Goal: Task Accomplishment & Management: Complete application form

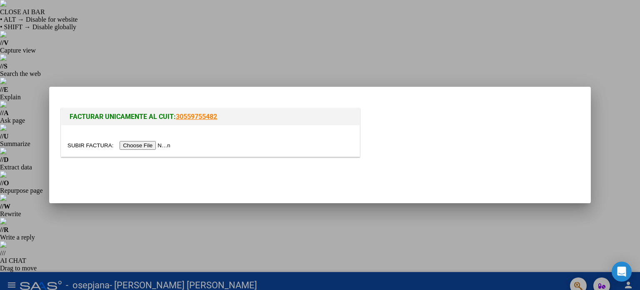
click at [146, 144] on input "file" at bounding box center [120, 145] width 105 height 9
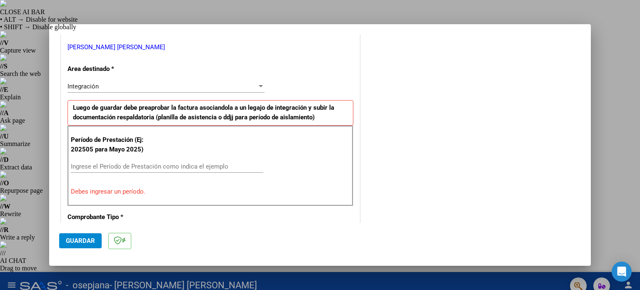
scroll to position [208, 0]
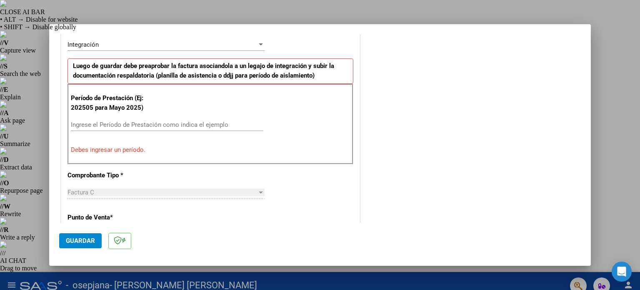
click at [93, 121] on input "Ingrese el Período de Prestación como indica el ejemplo" at bounding box center [167, 125] width 193 height 8
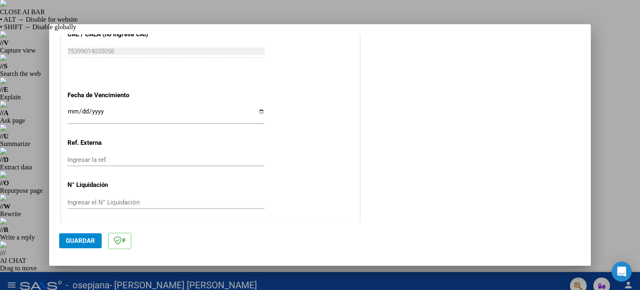
scroll to position [544, 0]
type input "202509"
click at [80, 240] on span "Guardar" at bounding box center [80, 241] width 29 height 8
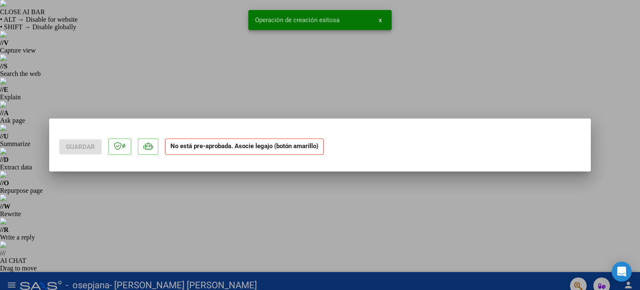
scroll to position [0, 0]
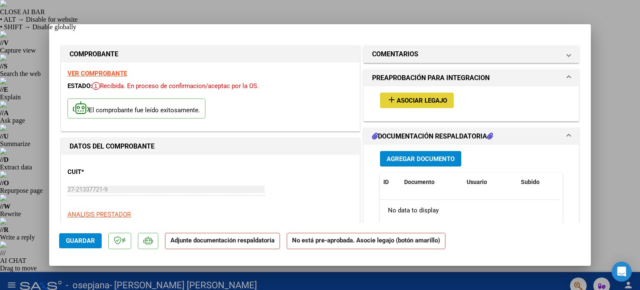
click at [424, 98] on span "Asociar Legajo" at bounding box center [422, 101] width 50 height 8
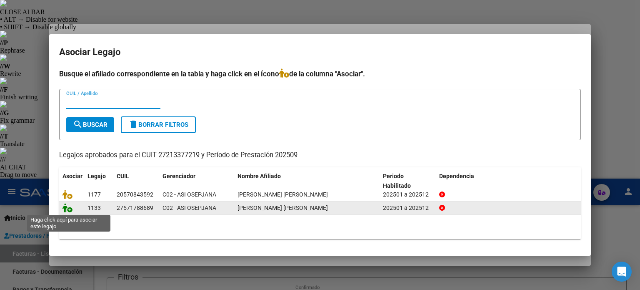
click at [70, 208] on icon at bounding box center [68, 207] width 10 height 9
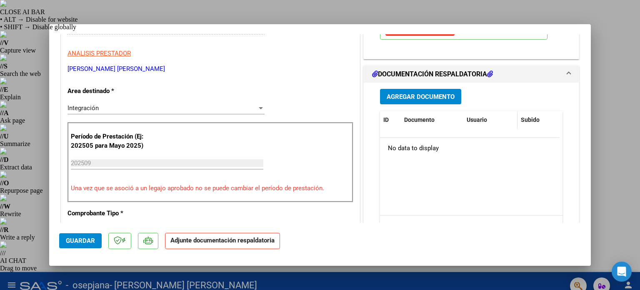
scroll to position [167, 0]
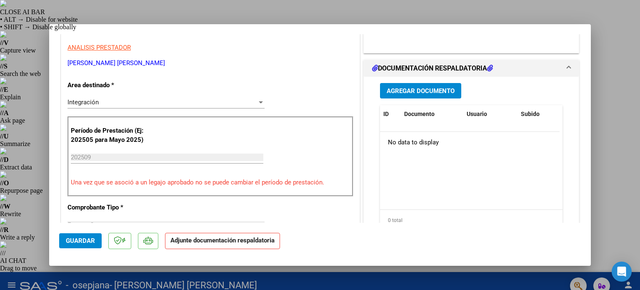
click at [422, 88] on span "Agregar Documento" at bounding box center [421, 91] width 68 height 8
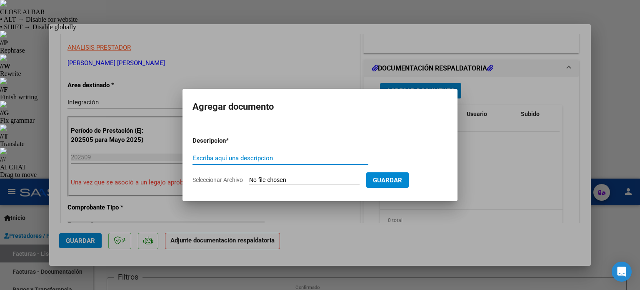
click at [223, 158] on input "Escriba aquí una descripcion" at bounding box center [281, 158] width 176 height 8
type input "Planilla asistencia"
click at [268, 180] on input "Seleccionar Archivo" at bounding box center [304, 180] width 110 height 8
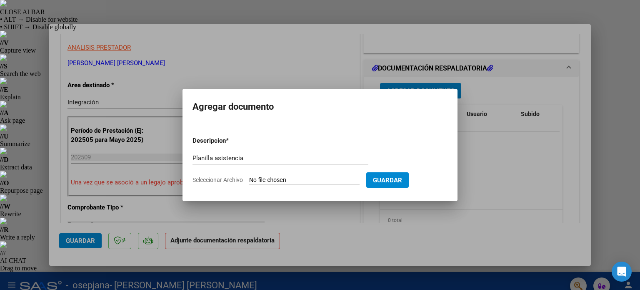
type input "C:\fakepath\planilla septiembre emma.pdf"
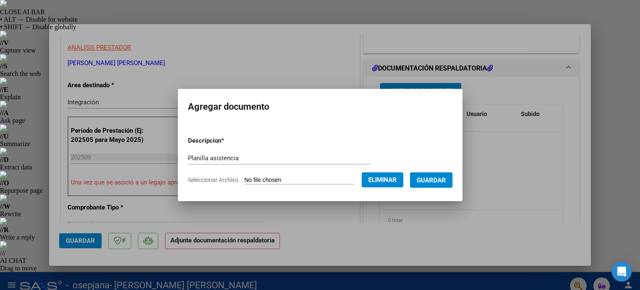
click at [435, 182] on span "Guardar" at bounding box center [431, 180] width 29 height 8
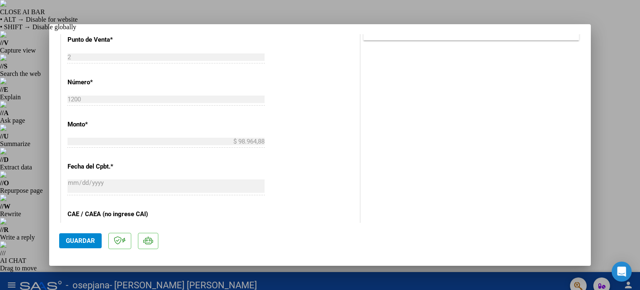
scroll to position [417, 0]
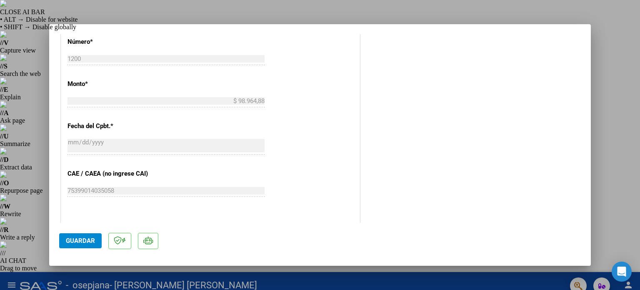
click at [78, 238] on span "Guardar" at bounding box center [80, 241] width 29 height 8
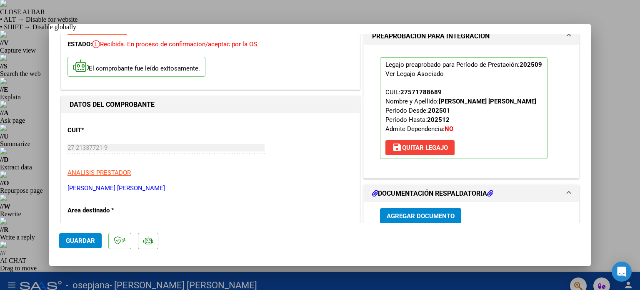
scroll to position [0, 0]
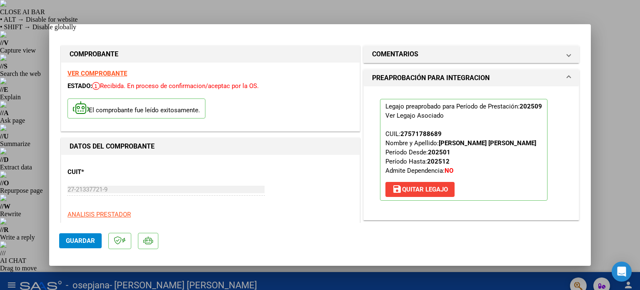
click at [615, 73] on div at bounding box center [320, 145] width 640 height 290
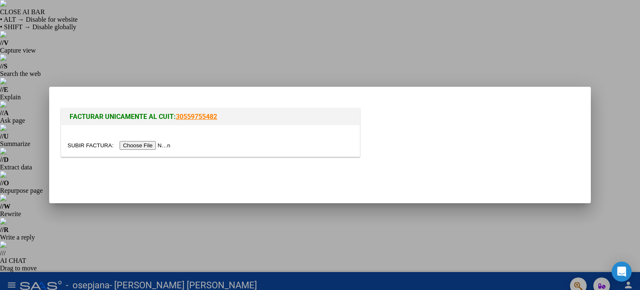
click at [81, 145] on input "file" at bounding box center [120, 145] width 105 height 9
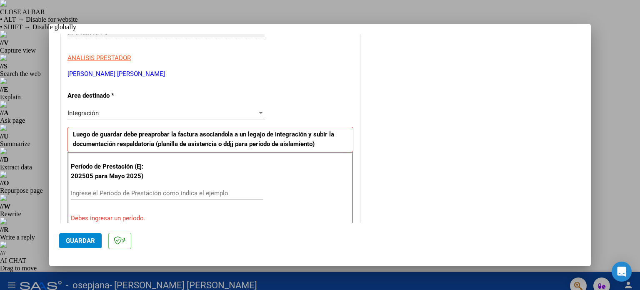
scroll to position [167, 0]
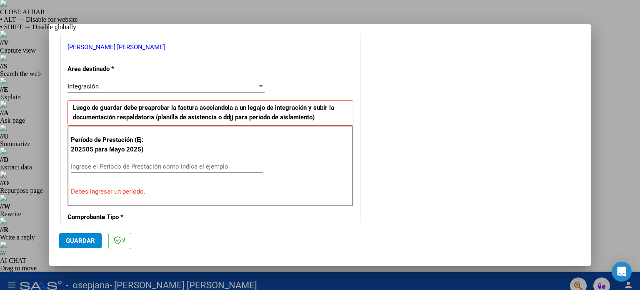
click at [78, 163] on input "Ingrese el Período de Prestación como indica el ejemplo" at bounding box center [167, 167] width 193 height 8
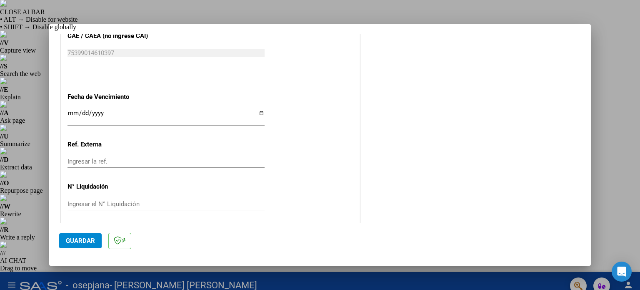
scroll to position [544, 0]
type input "202509"
click at [83, 239] on span "Guardar" at bounding box center [80, 241] width 29 height 8
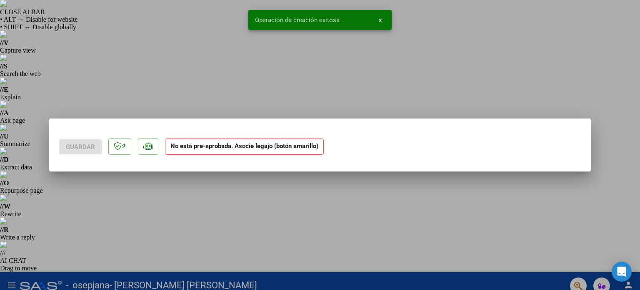
scroll to position [0, 0]
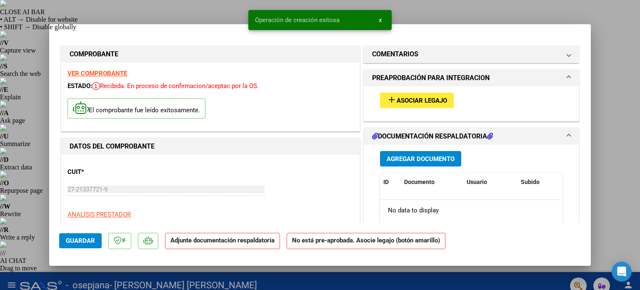
click at [430, 98] on span "Asociar Legajo" at bounding box center [422, 101] width 50 height 8
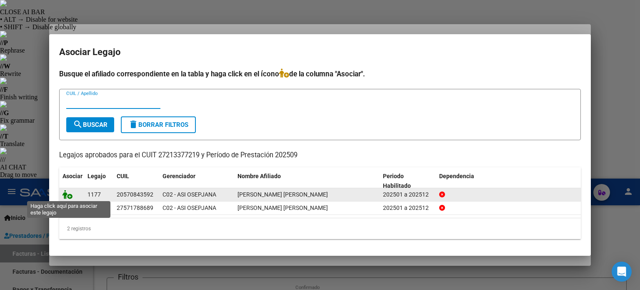
click at [68, 195] on icon at bounding box center [68, 194] width 10 height 9
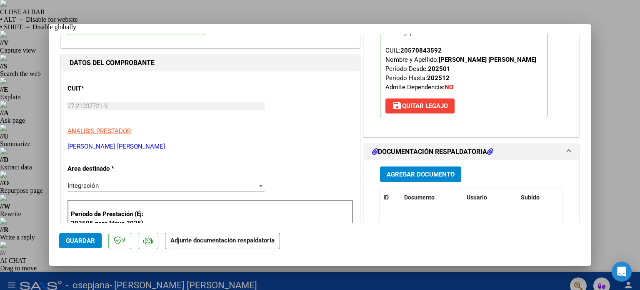
scroll to position [167, 0]
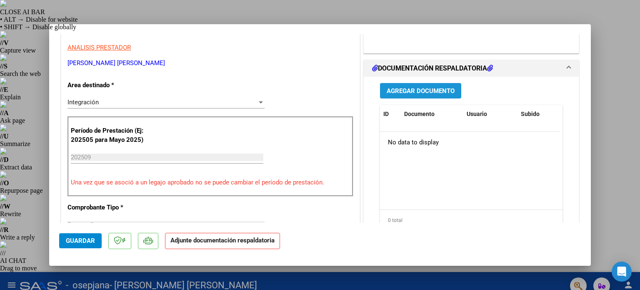
click at [416, 87] on span "Agregar Documento" at bounding box center [421, 91] width 68 height 8
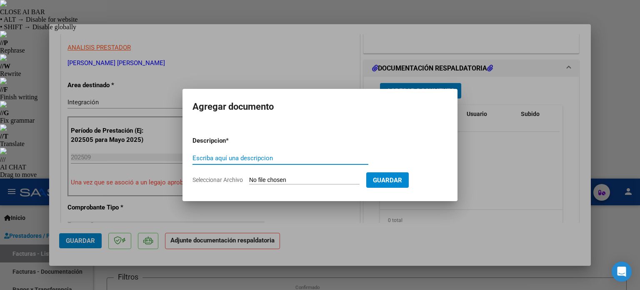
click at [208, 156] on input "Escriba aquí una descripcion" at bounding box center [281, 158] width 176 height 8
type input "Planilla asistencia"
click at [212, 180] on span "Seleccionar Archivo" at bounding box center [218, 179] width 50 height 7
click at [249, 180] on input "Seleccionar Archivo" at bounding box center [304, 180] width 110 height 8
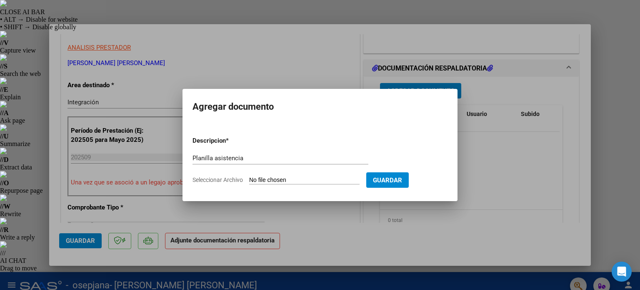
type input "C:\fakepath\ASISTENCIA [PERSON_NAME] septiembre.pdf"
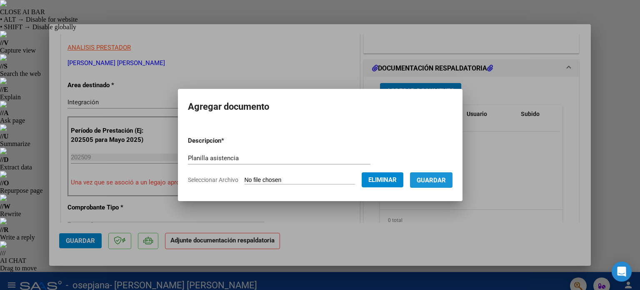
click at [438, 179] on span "Guardar" at bounding box center [431, 180] width 29 height 8
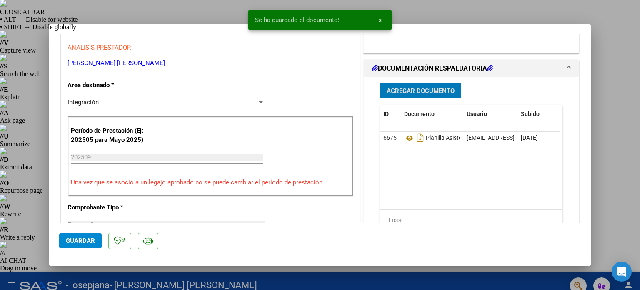
click at [76, 240] on span "Guardar" at bounding box center [80, 241] width 29 height 8
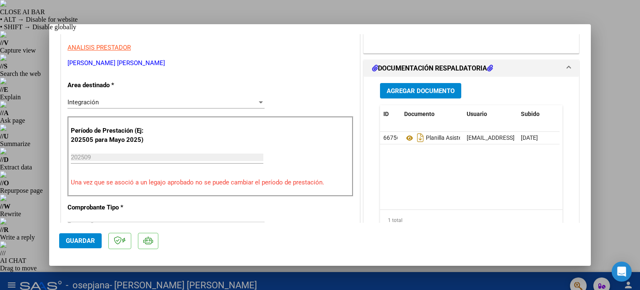
click at [621, 61] on div at bounding box center [320, 145] width 640 height 290
type input "$ 0,00"
